Goal: Information Seeking & Learning: Learn about a topic

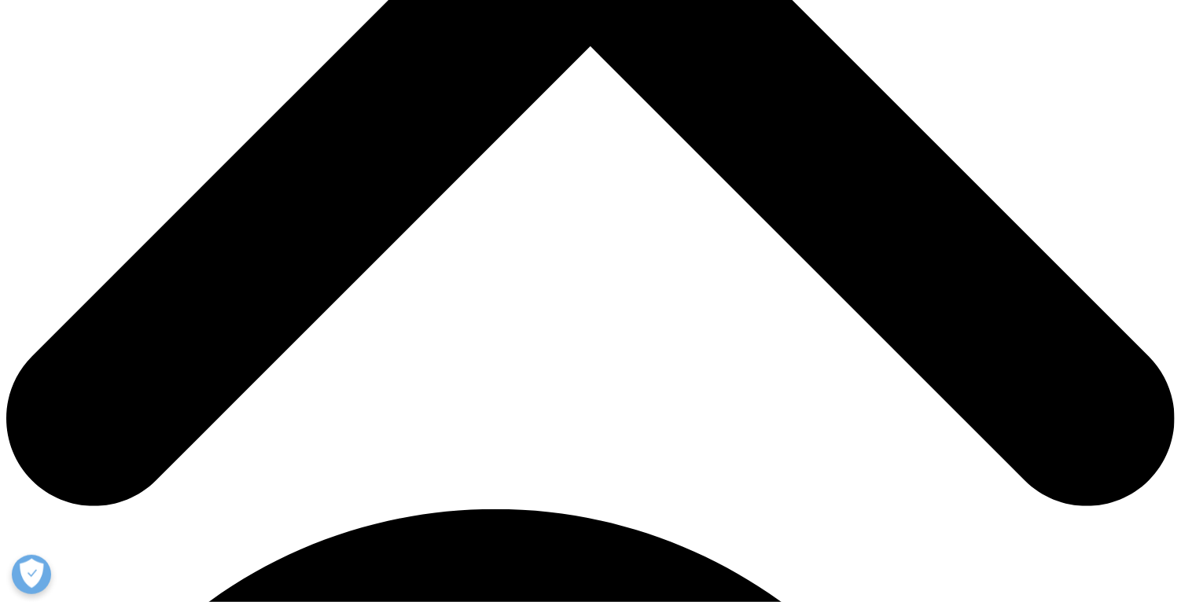
scroll to position [655, 0]
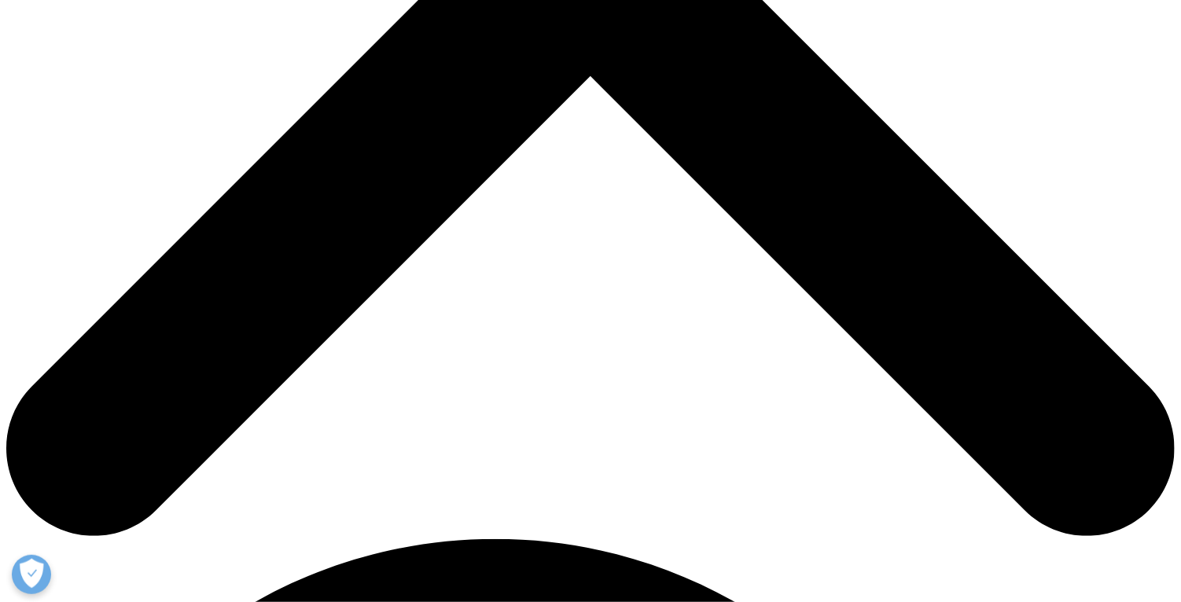
drag, startPoint x: 754, startPoint y: 529, endPoint x: 286, endPoint y: 456, distance: 473.3
copy li "NBRx vs NRx: Some of IQVIA’s customers use NRx instead of NBRx. The difference …"
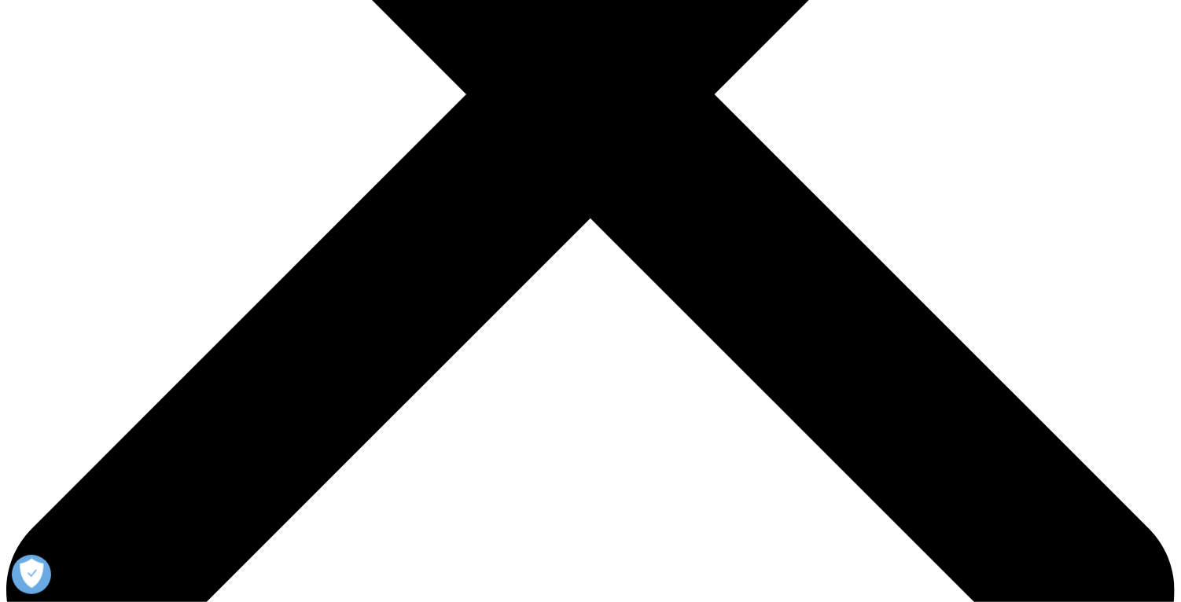
scroll to position [505, 0]
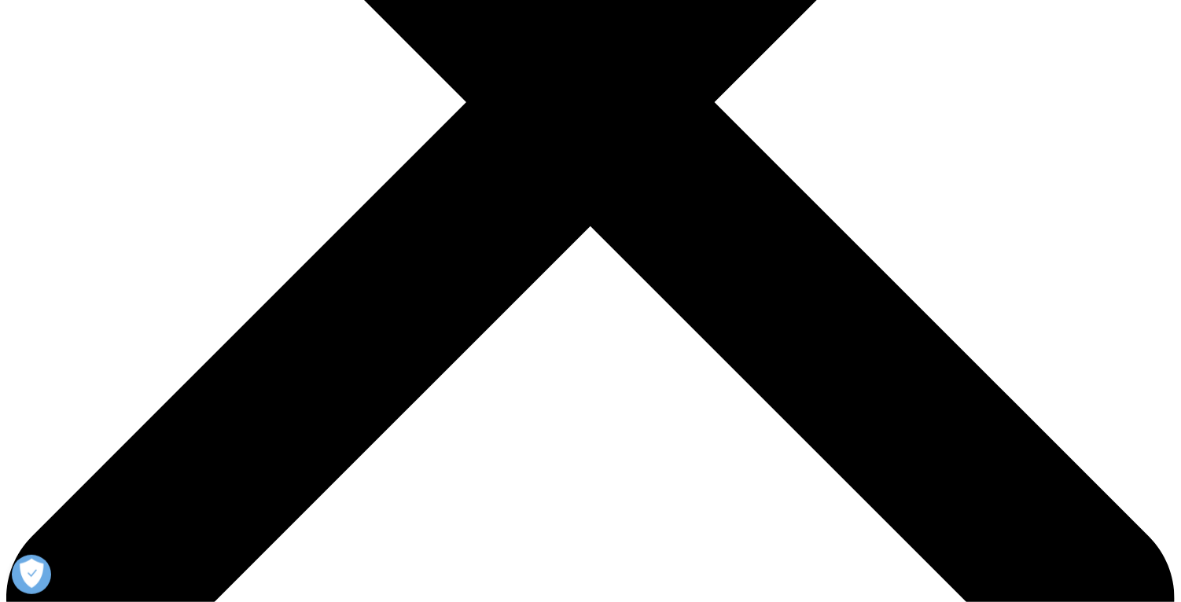
drag, startPoint x: 600, startPoint y: 228, endPoint x: 648, endPoint y: 392, distance: 171.1
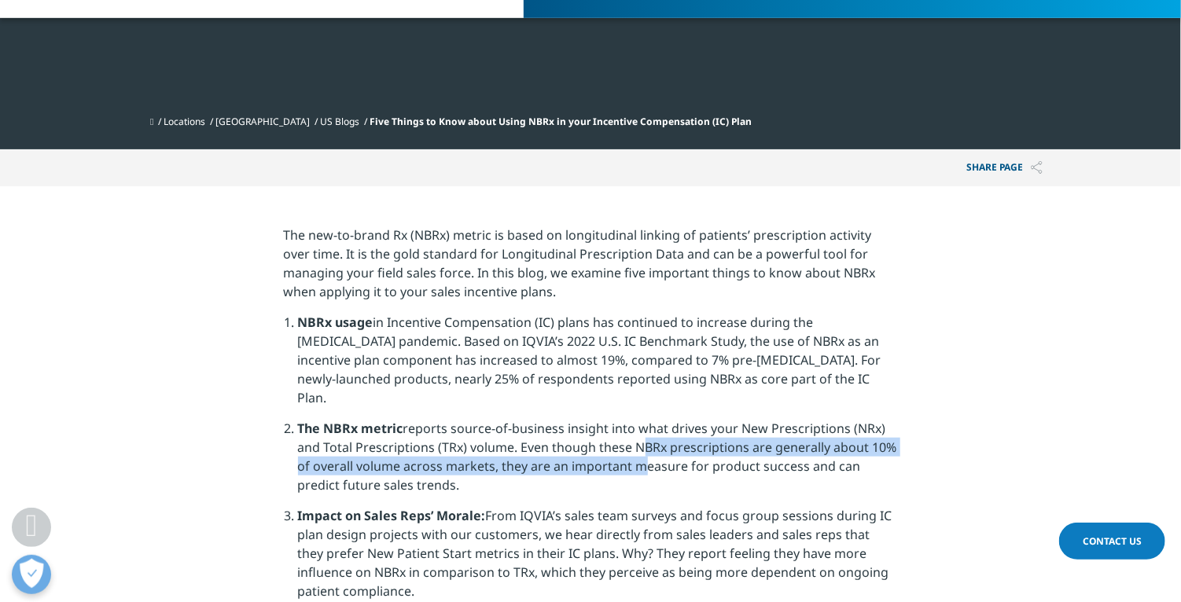
drag, startPoint x: 648, startPoint y: 392, endPoint x: 636, endPoint y: 438, distance: 47.3
click at [635, 438] on li "The NBRx metric reports source-of-business insight into what drives your New Pr…" at bounding box center [598, 462] width 600 height 87
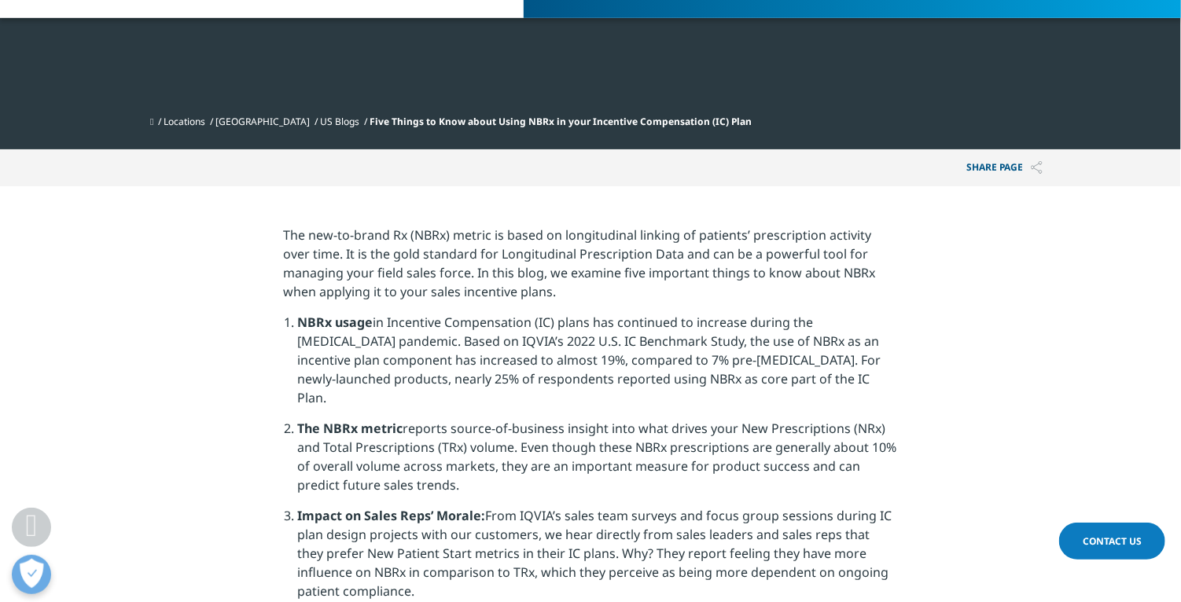
drag, startPoint x: 636, startPoint y: 438, endPoint x: 493, endPoint y: 358, distance: 163.6
click at [491, 355] on li "NBRx usage in Incentive Compensation (IC) plans has continued to increase durin…" at bounding box center [598, 366] width 600 height 106
drag, startPoint x: 493, startPoint y: 358, endPoint x: 393, endPoint y: 274, distance: 131.0
click at [396, 271] on p "The new-to-brand Rx (NBRx) metric is based on longitudinal linking of patients’…" at bounding box center [591, 269] width 614 height 87
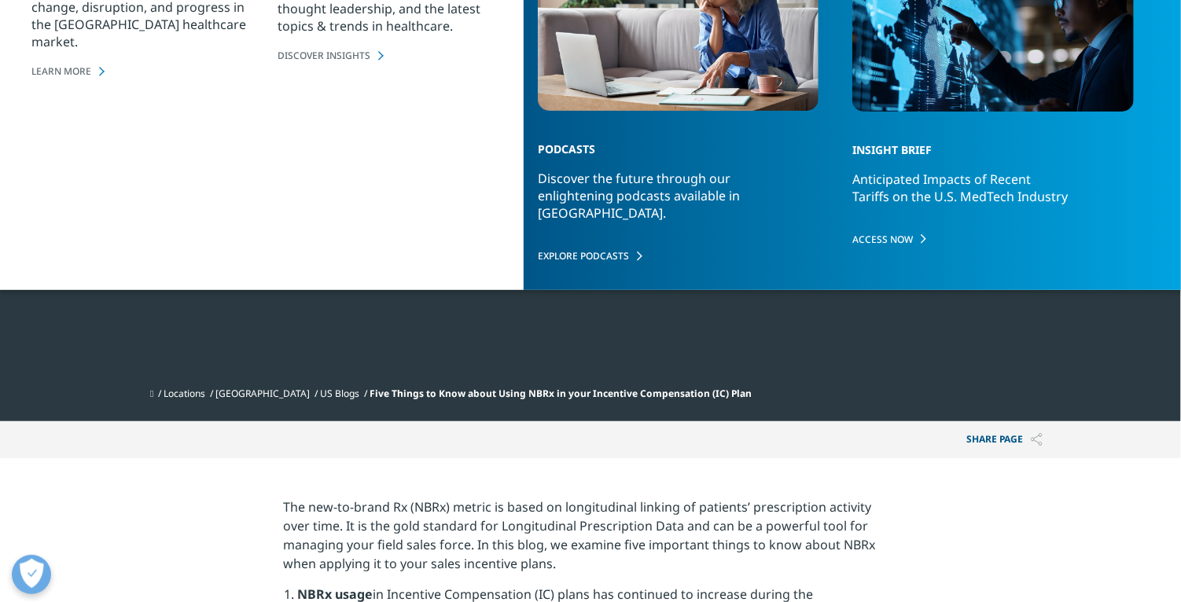
scroll to position [0, 0]
